Goal: Information Seeking & Learning: Learn about a topic

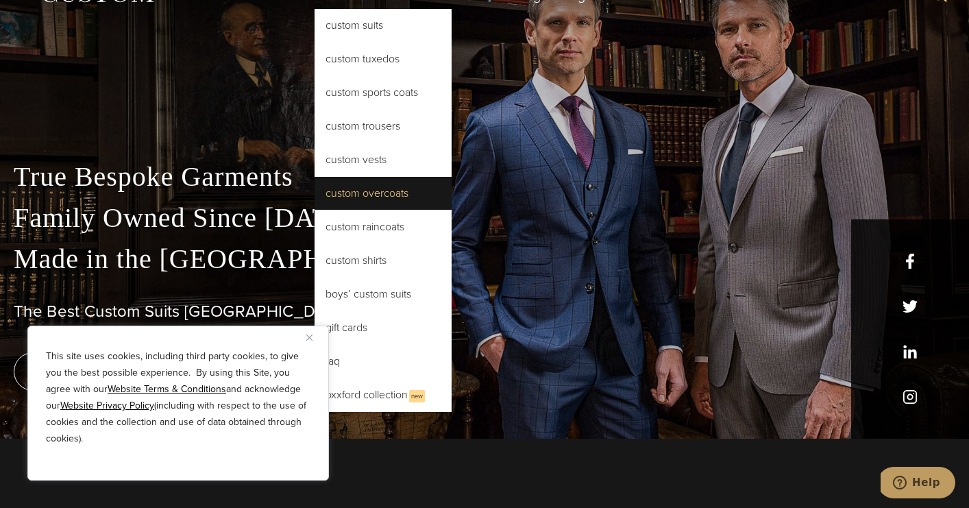
scroll to position [41, 0]
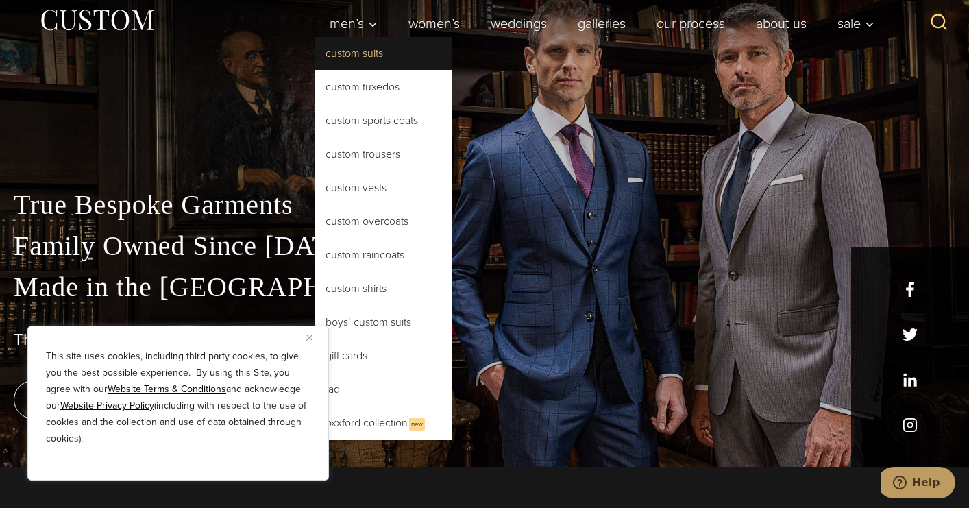
click at [369, 60] on link "Custom Suits" at bounding box center [382, 53] width 137 height 33
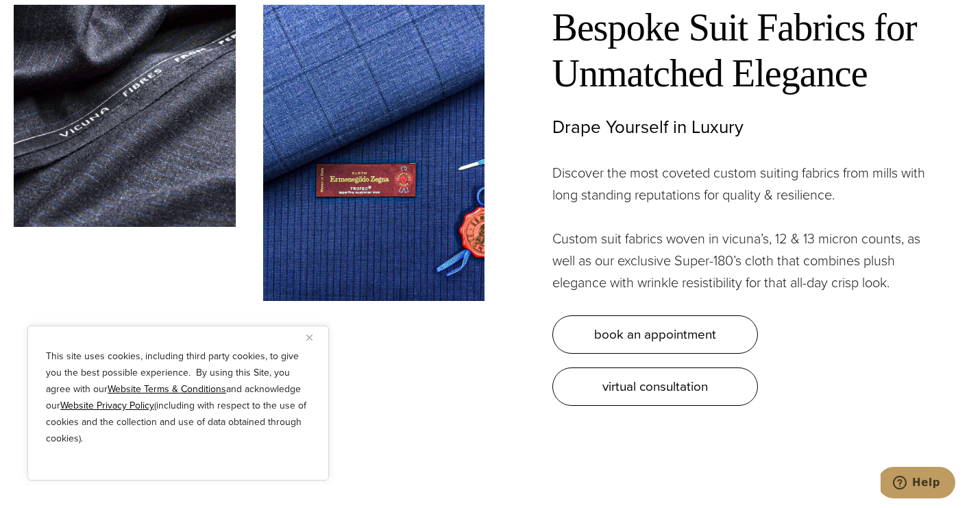
scroll to position [3748, 0]
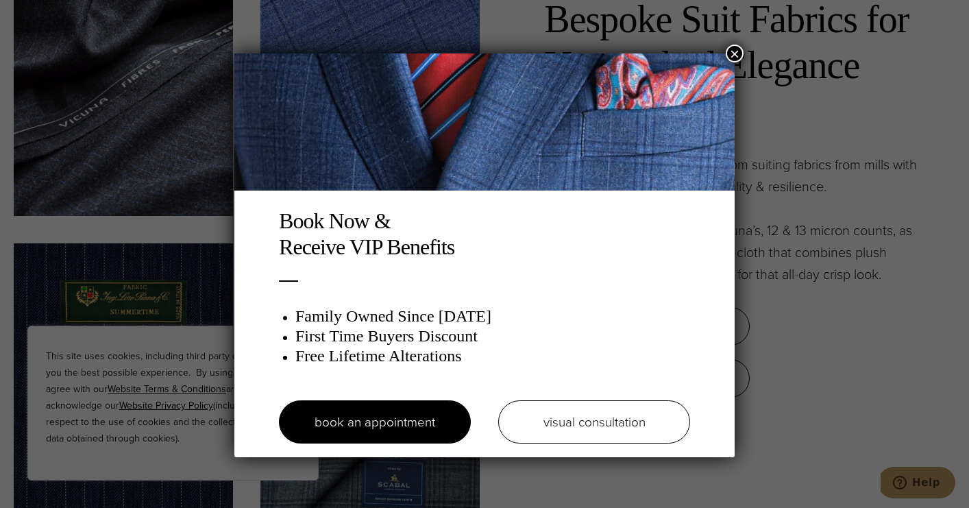
click at [737, 46] on button "×" at bounding box center [734, 54] width 18 height 18
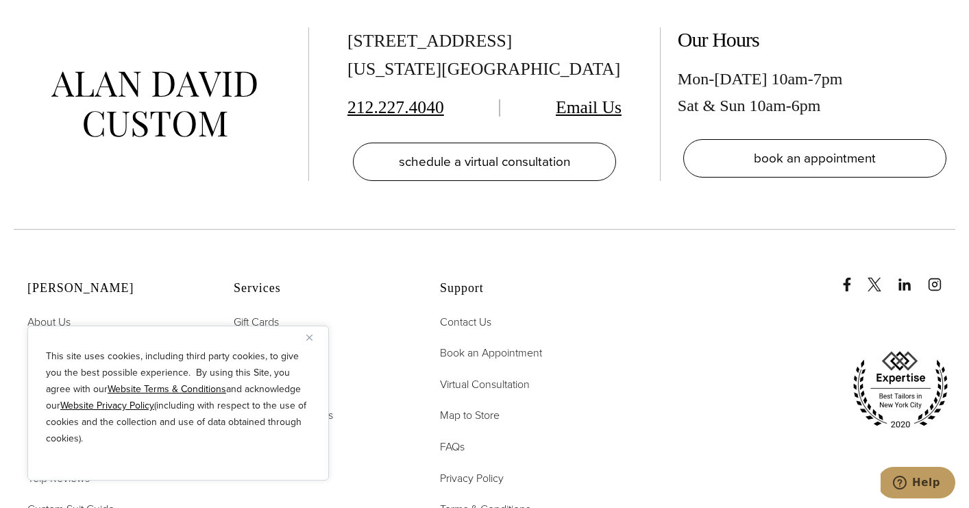
scroll to position [7883, 0]
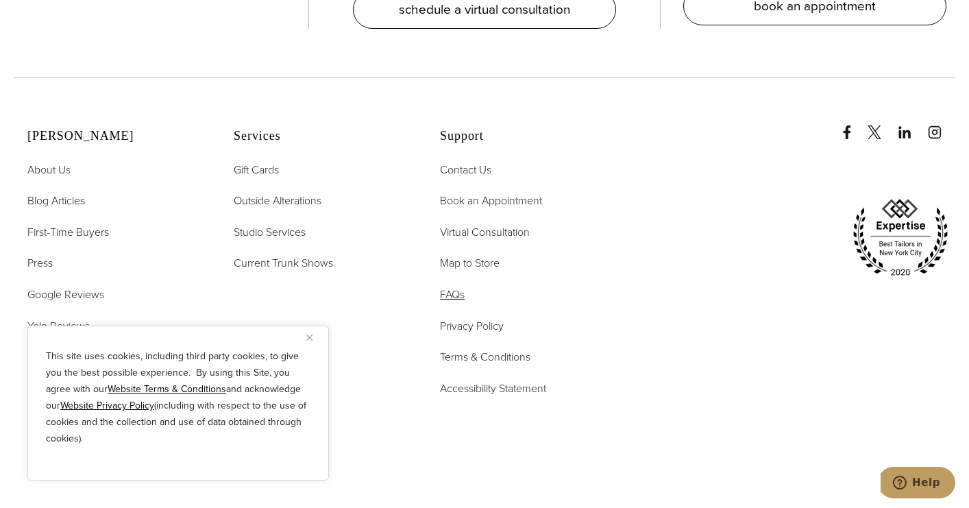
click at [460, 286] on span "FAQs" at bounding box center [452, 294] width 25 height 16
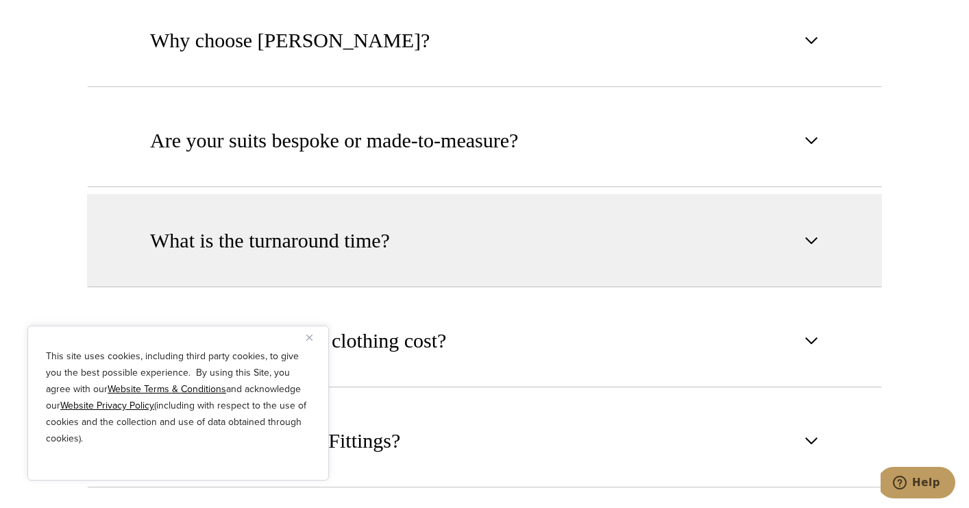
scroll to position [778, 0]
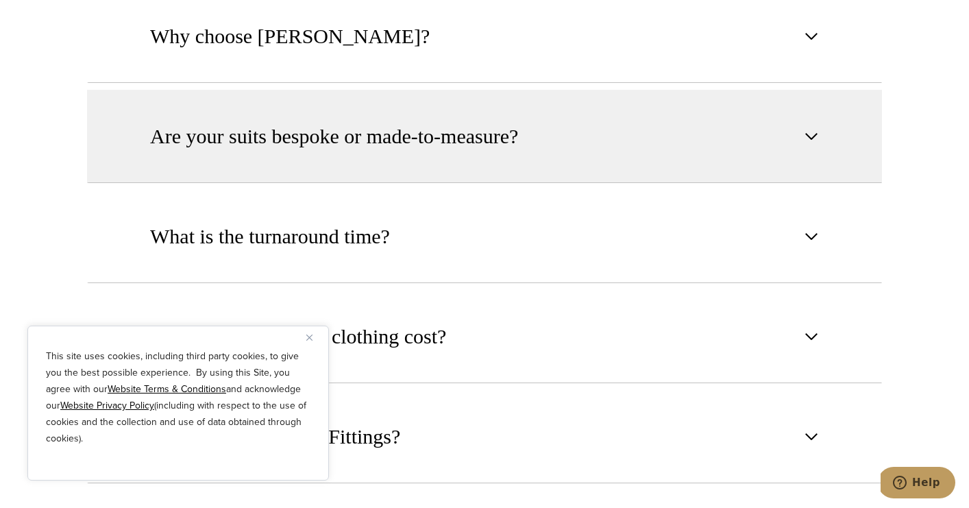
click at [511, 151] on span "Are your suits bespoke or made-to-measure?" at bounding box center [334, 136] width 368 height 30
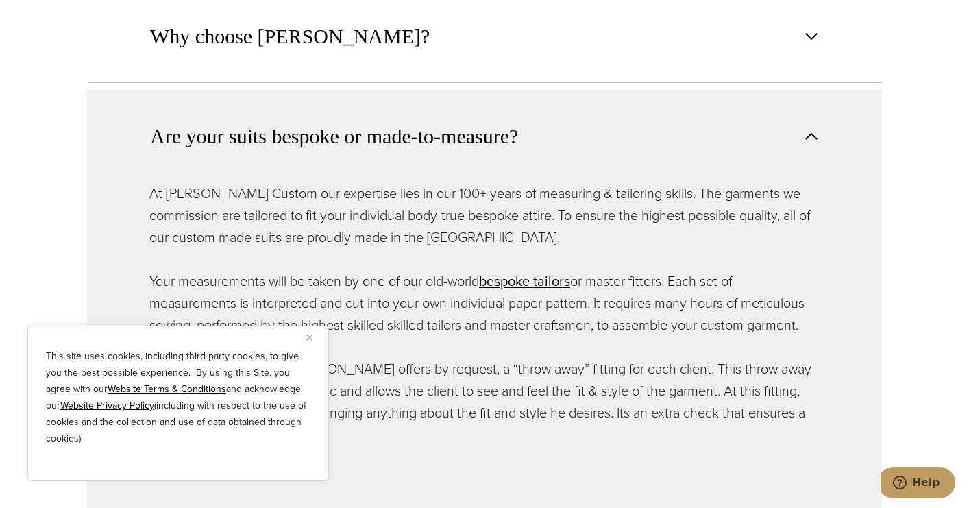
click at [523, 150] on span "Are your suits bespoke or made-to-measure?" at bounding box center [337, 136] width 375 height 30
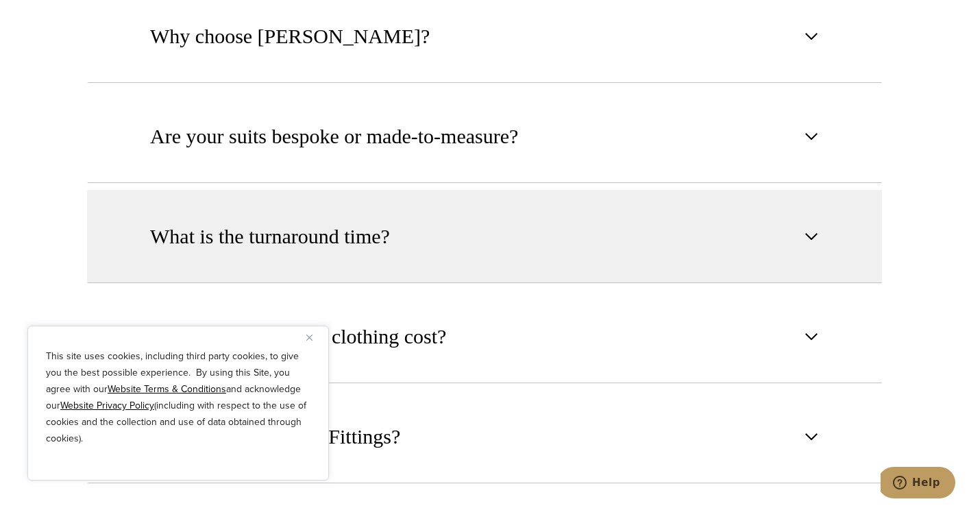
click at [516, 227] on button "What is the turnaround time?" at bounding box center [484, 236] width 795 height 93
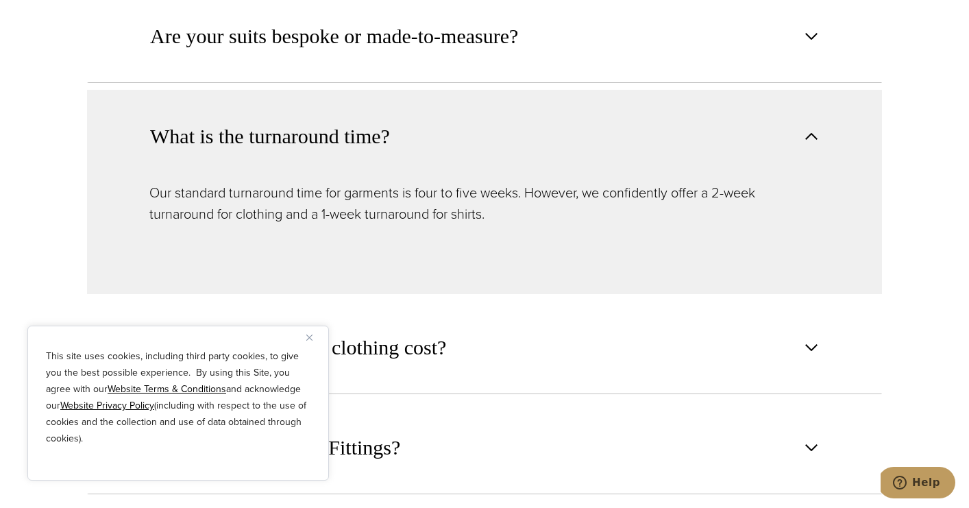
scroll to position [885, 0]
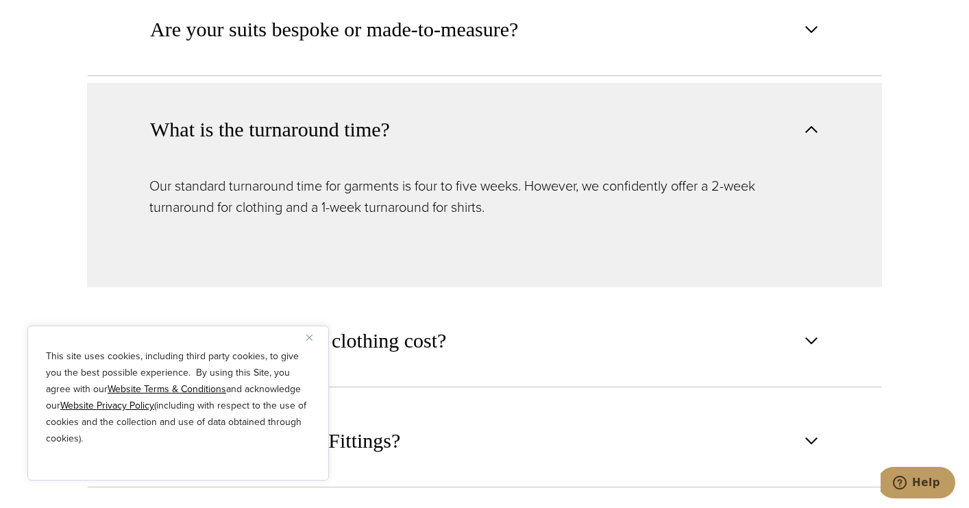
click at [515, 152] on button "What is the turnaround time?" at bounding box center [484, 129] width 795 height 92
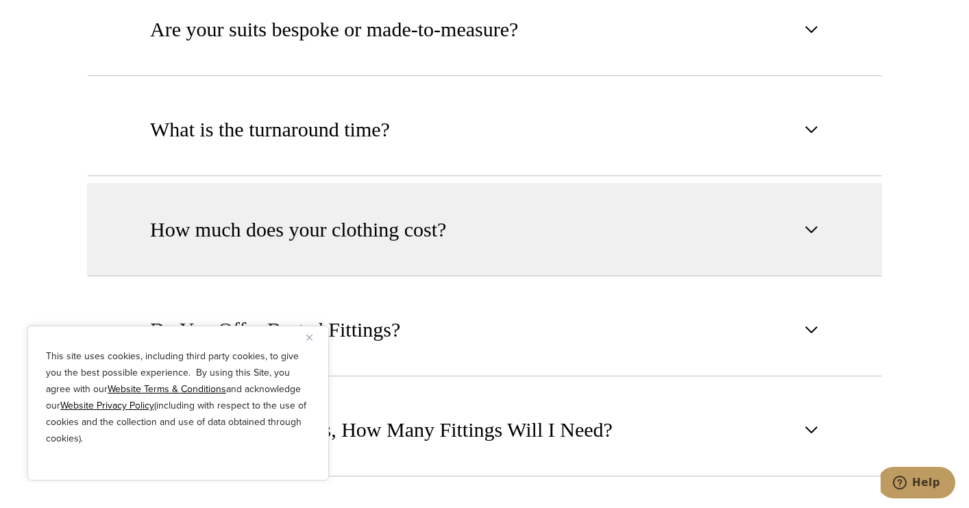
click at [538, 202] on button "How much does your clothing cost?" at bounding box center [484, 229] width 795 height 93
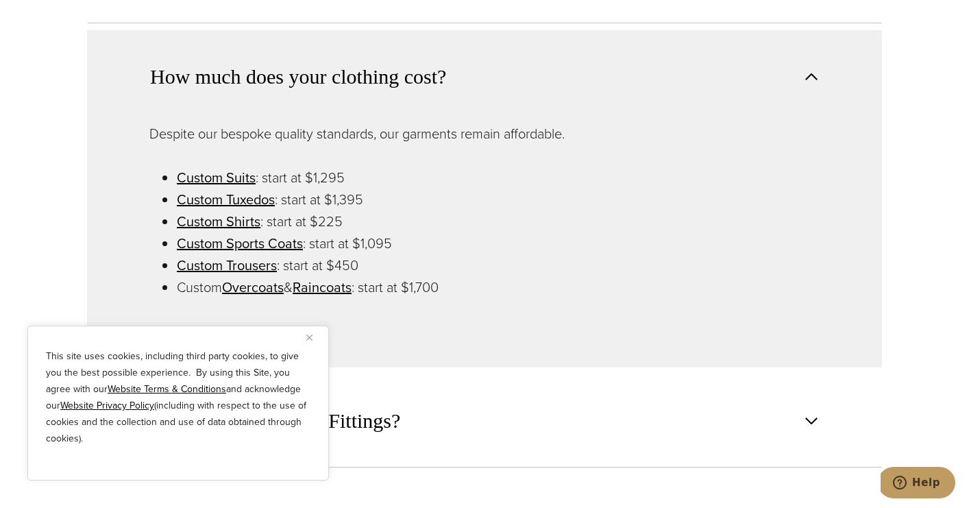
scroll to position [1042, 0]
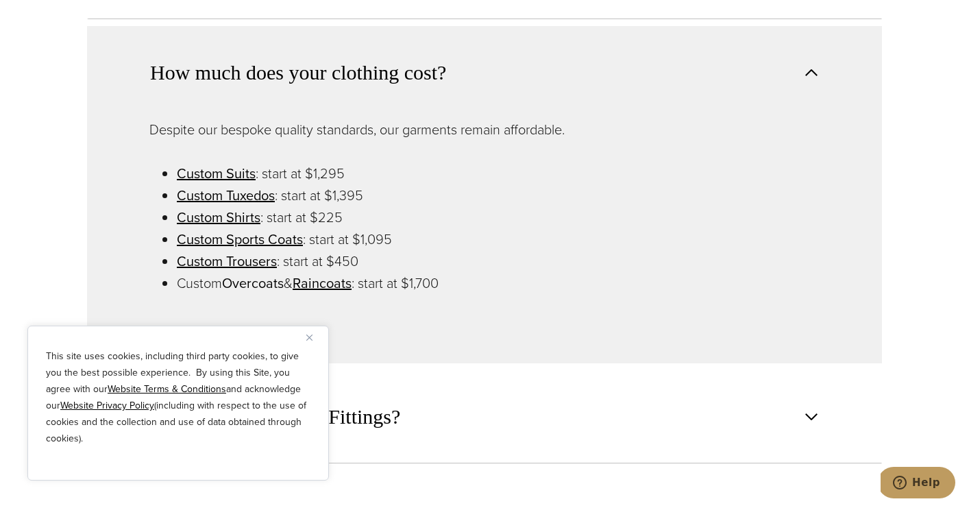
click at [275, 288] on link "Overcoats" at bounding box center [253, 283] width 62 height 21
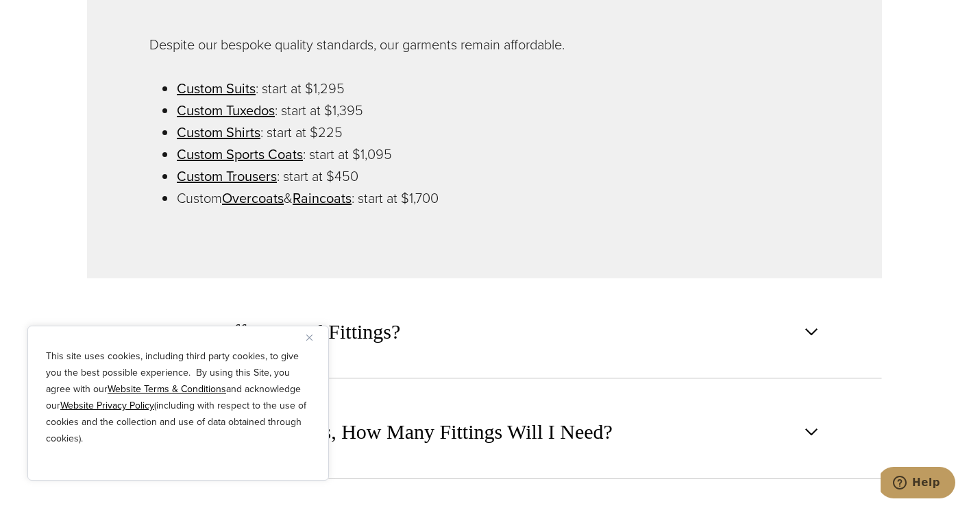
scroll to position [1310, 0]
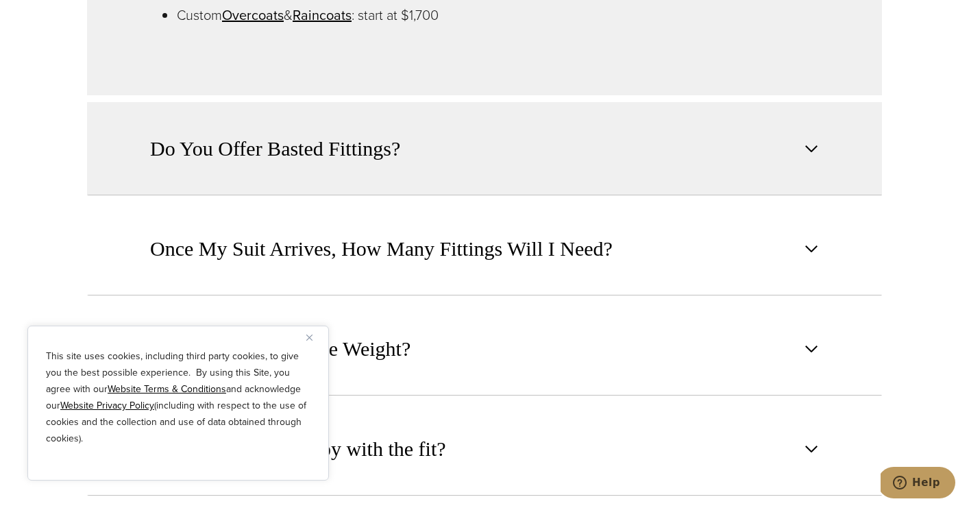
click at [412, 169] on button "Do You Offer Basted Fittings?" at bounding box center [484, 148] width 795 height 93
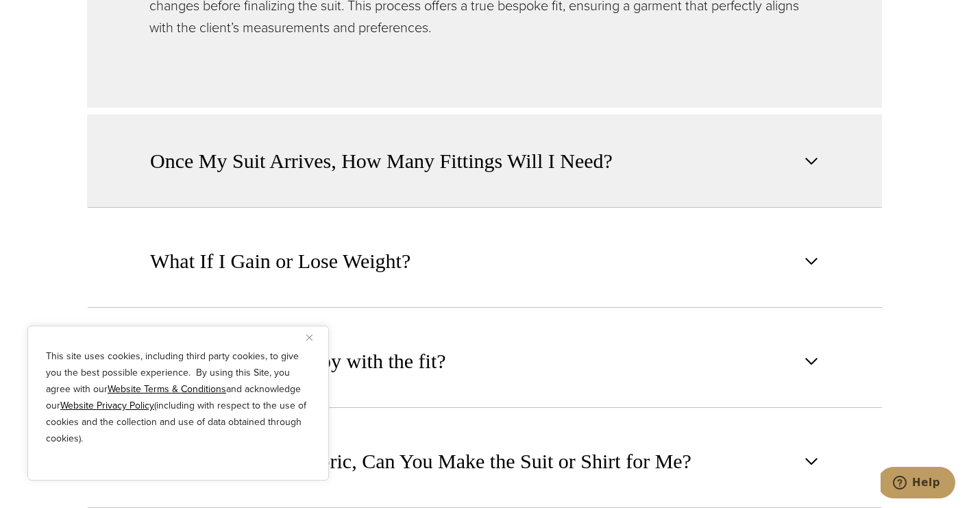
click at [445, 162] on span "Once My Suit Arrives, How Many Fittings Will I Need?" at bounding box center [381, 161] width 462 height 30
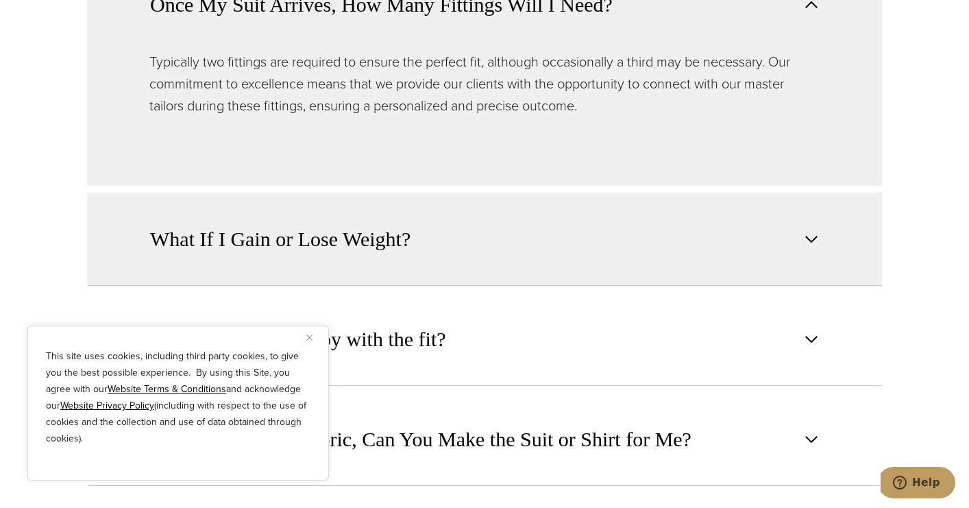
click at [459, 208] on button "What If I Gain or Lose Weight?" at bounding box center [484, 238] width 795 height 93
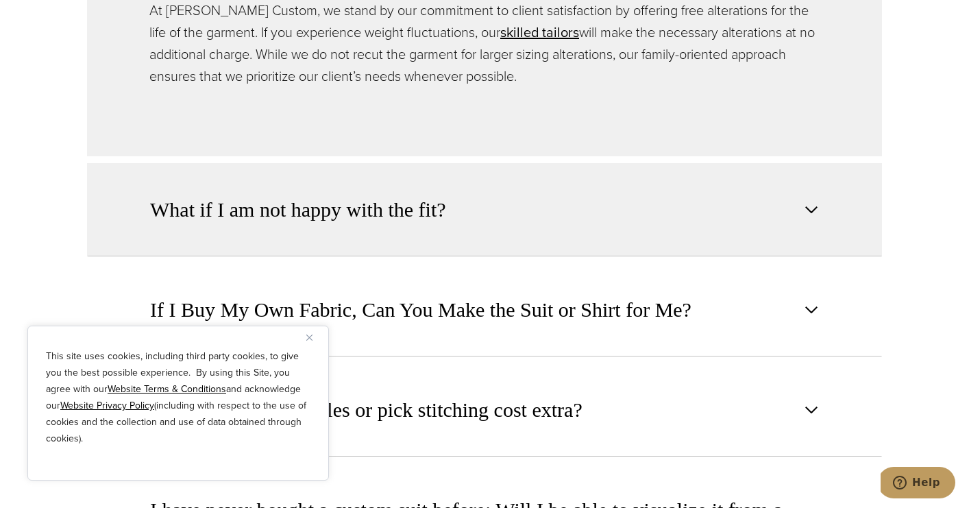
scroll to position [1491, 0]
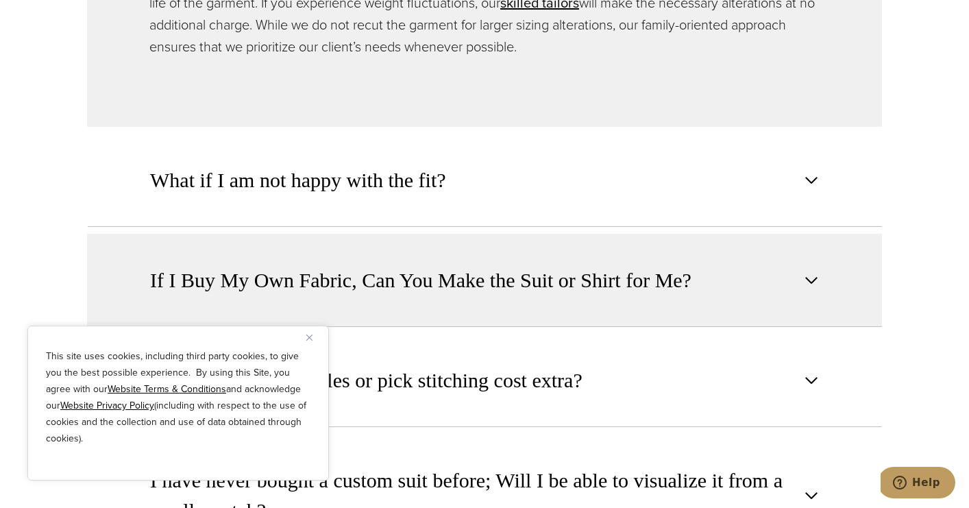
click at [572, 256] on button "If I Buy My Own Fabric, Can You Make the Suit or Shirt for Me?" at bounding box center [484, 280] width 795 height 93
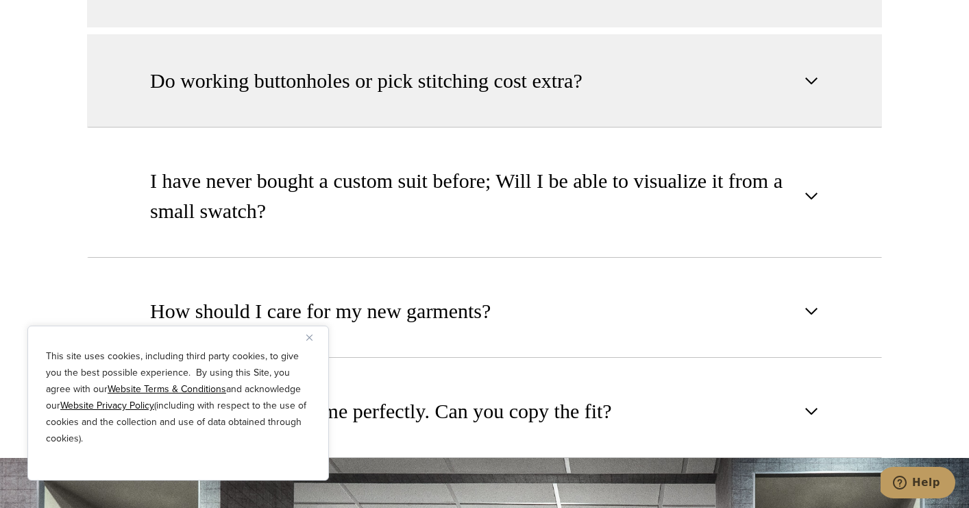
scroll to position [1777, 0]
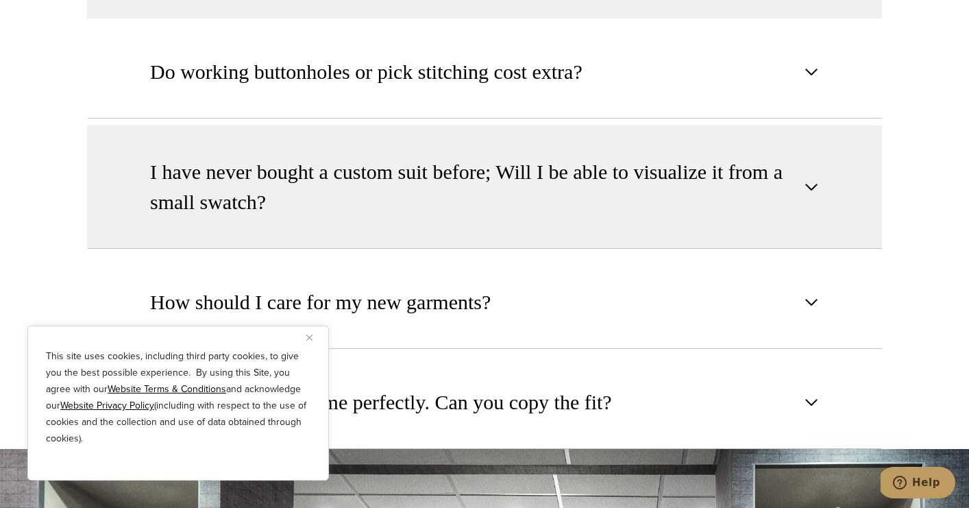
click at [604, 200] on span "I have never bought a custom suit before; Will I be able to visualize it from a…" at bounding box center [473, 187] width 646 height 60
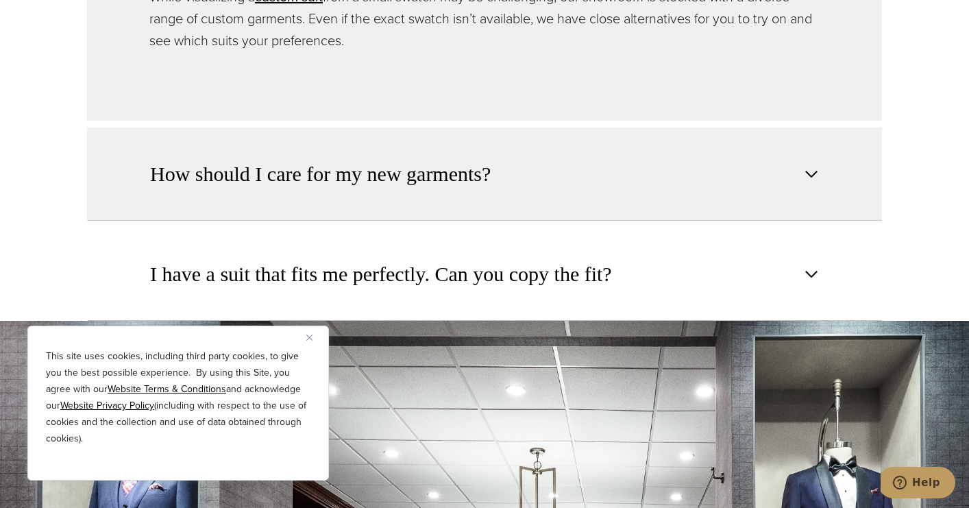
scroll to position [1908, 0]
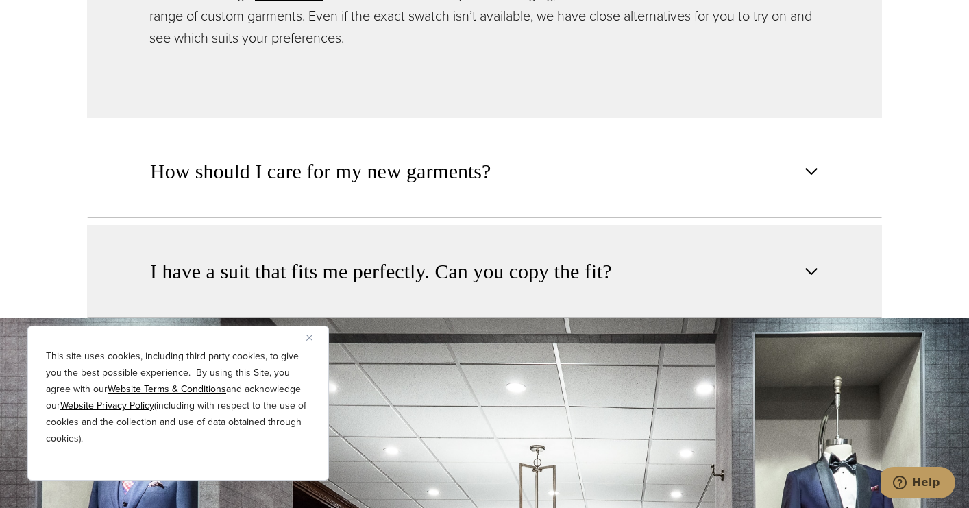
click at [547, 265] on span "I have a suit that fits me perfectly. Can you copy the fit?" at bounding box center [381, 271] width 462 height 30
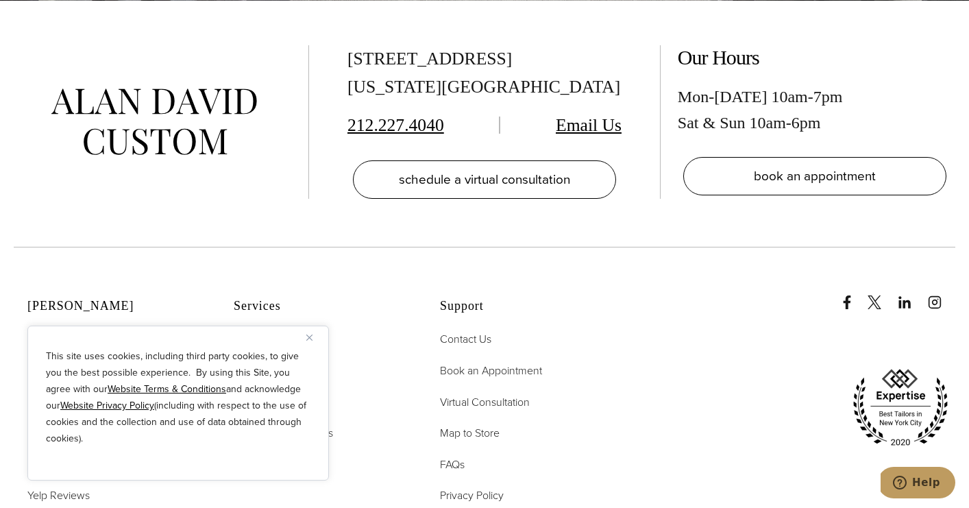
scroll to position [2707, 0]
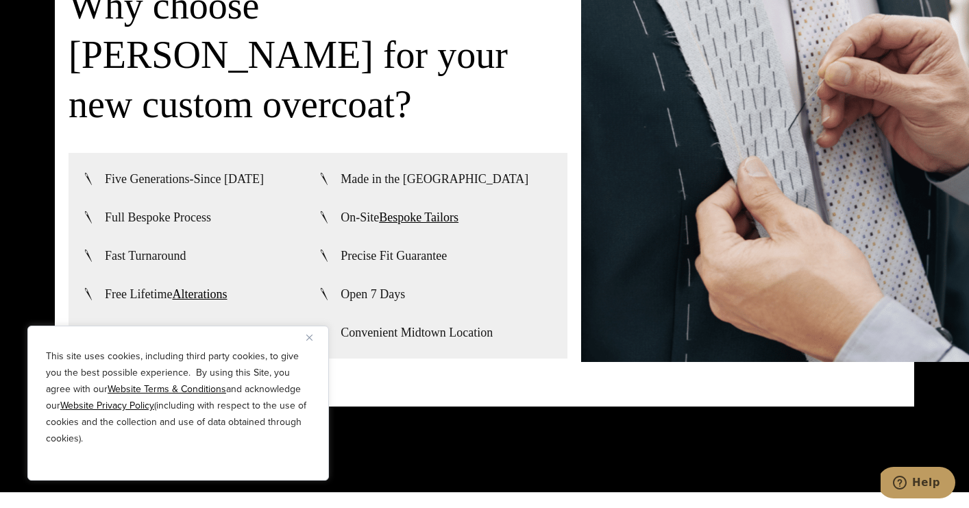
scroll to position [3244, 0]
